Goal: Task Accomplishment & Management: Use online tool/utility

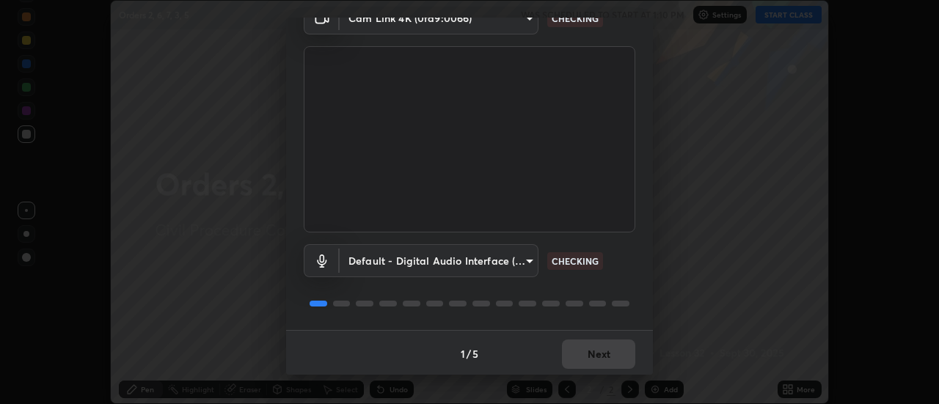
scroll to position [77, 0]
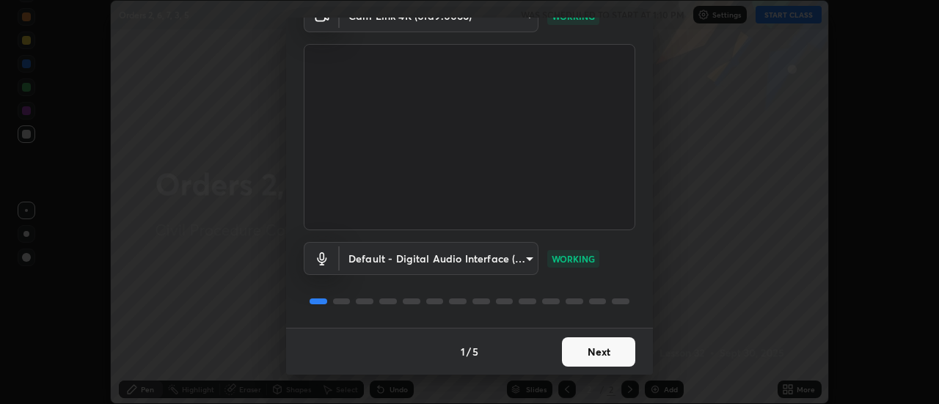
click at [609, 346] on button "Next" at bounding box center [598, 351] width 73 height 29
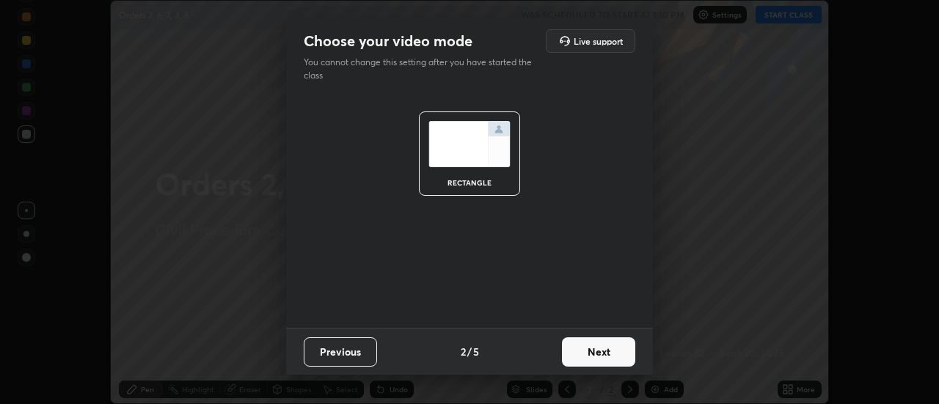
scroll to position [0, 0]
click at [609, 341] on button "Next" at bounding box center [598, 351] width 73 height 29
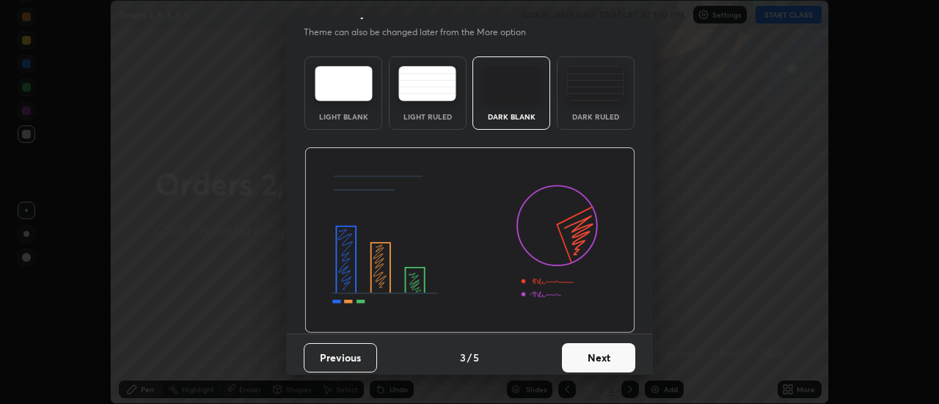
scroll to position [34, 0]
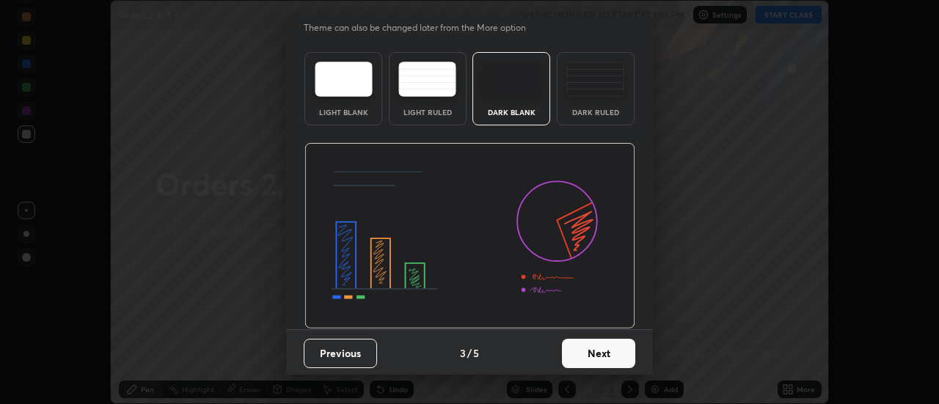
click at [604, 350] on button "Next" at bounding box center [598, 353] width 73 height 29
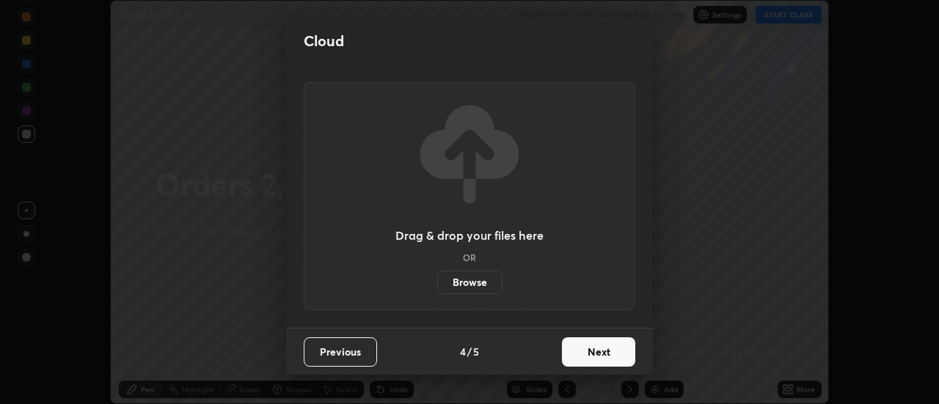
scroll to position [0, 0]
click at [604, 346] on button "Next" at bounding box center [598, 351] width 73 height 29
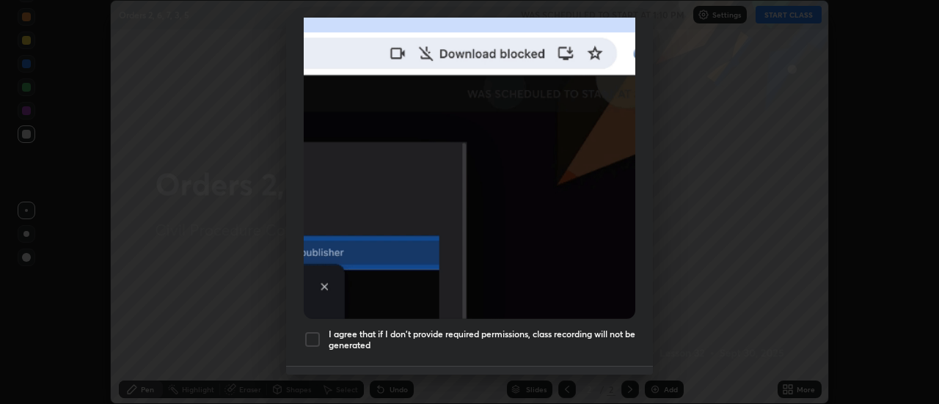
click at [576, 329] on h5 "I agree that if I don't provide required permissions, class recording will not …" at bounding box center [482, 340] width 307 height 23
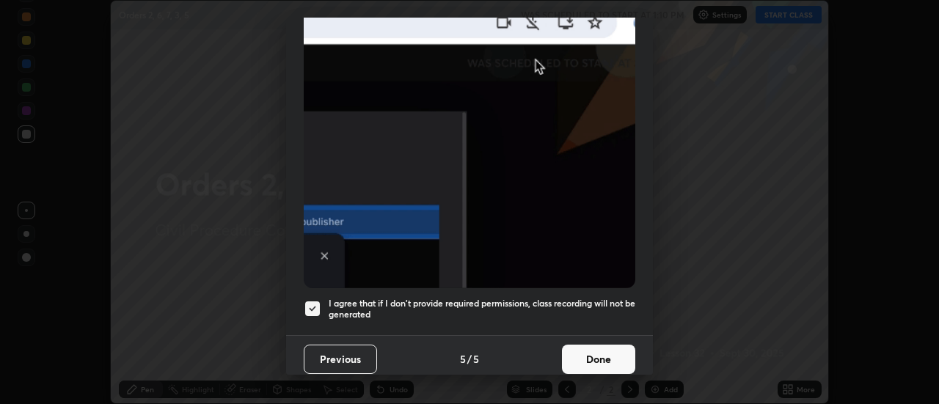
click at [586, 346] on button "Done" at bounding box center [598, 359] width 73 height 29
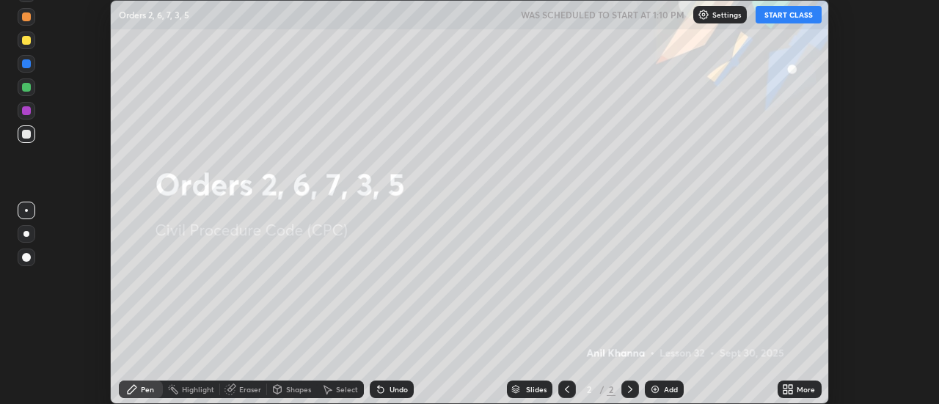
click at [791, 388] on icon at bounding box center [791, 387] width 4 height 4
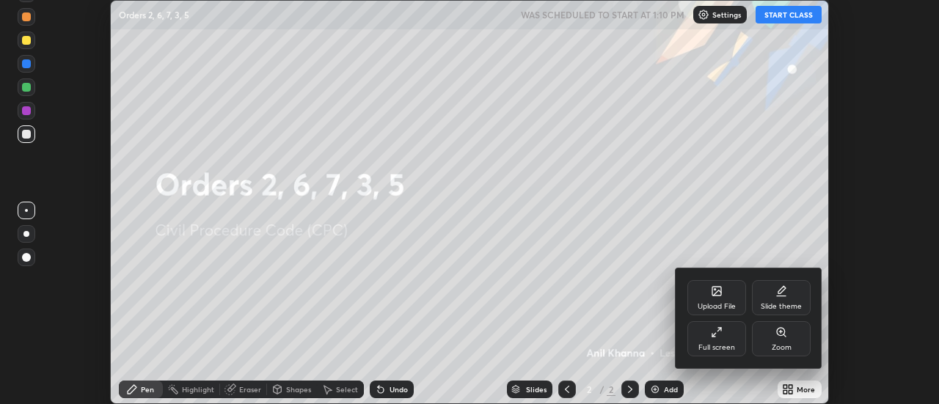
click at [770, 303] on div "Slide theme" at bounding box center [780, 306] width 41 height 7
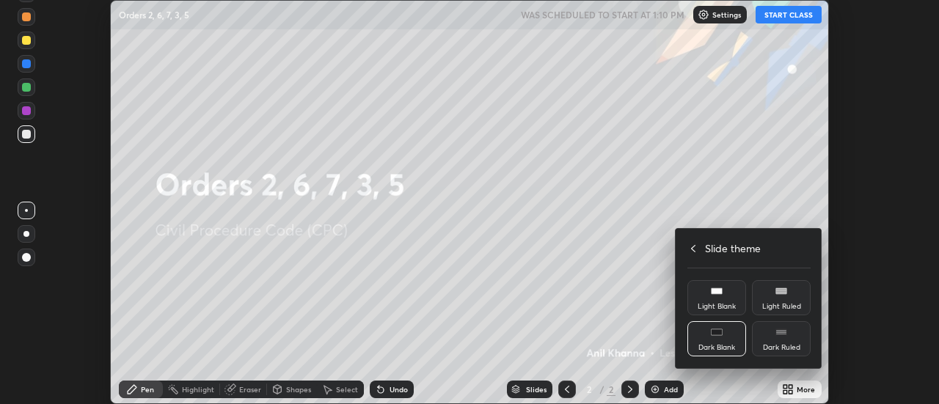
click at [723, 296] on div "Light Blank" at bounding box center [716, 297] width 59 height 35
click at [672, 387] on div at bounding box center [469, 202] width 939 height 404
click at [670, 386] on div "Upload File Slide theme Full screen Zoom Slide theme Light Blank Light Ruled Da…" at bounding box center [469, 202] width 939 height 404
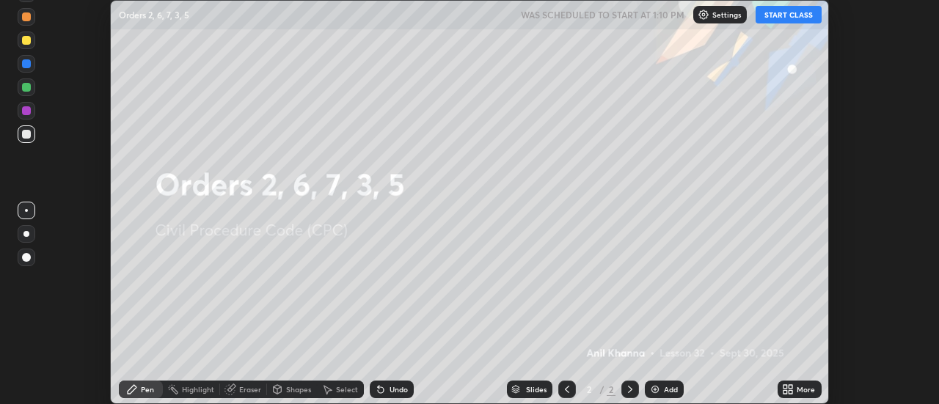
click at [667, 387] on div "Add" at bounding box center [671, 389] width 14 height 7
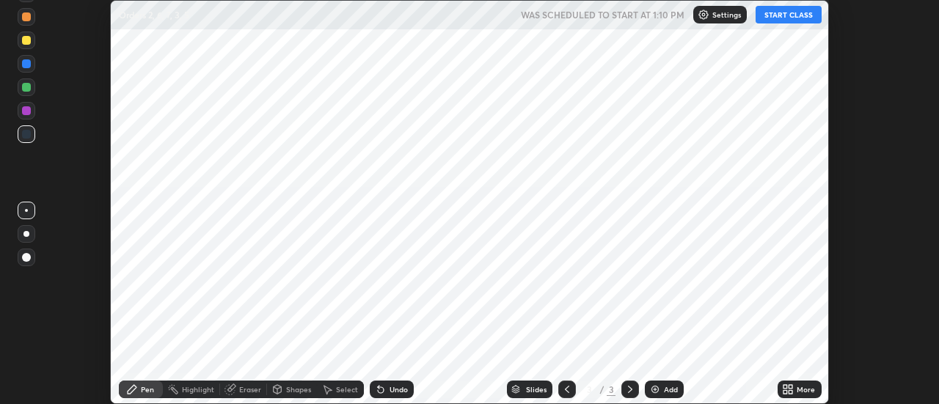
click at [778, 11] on button "START CLASS" at bounding box center [788, 15] width 66 height 18
